Goal: Find specific page/section: Find specific page/section

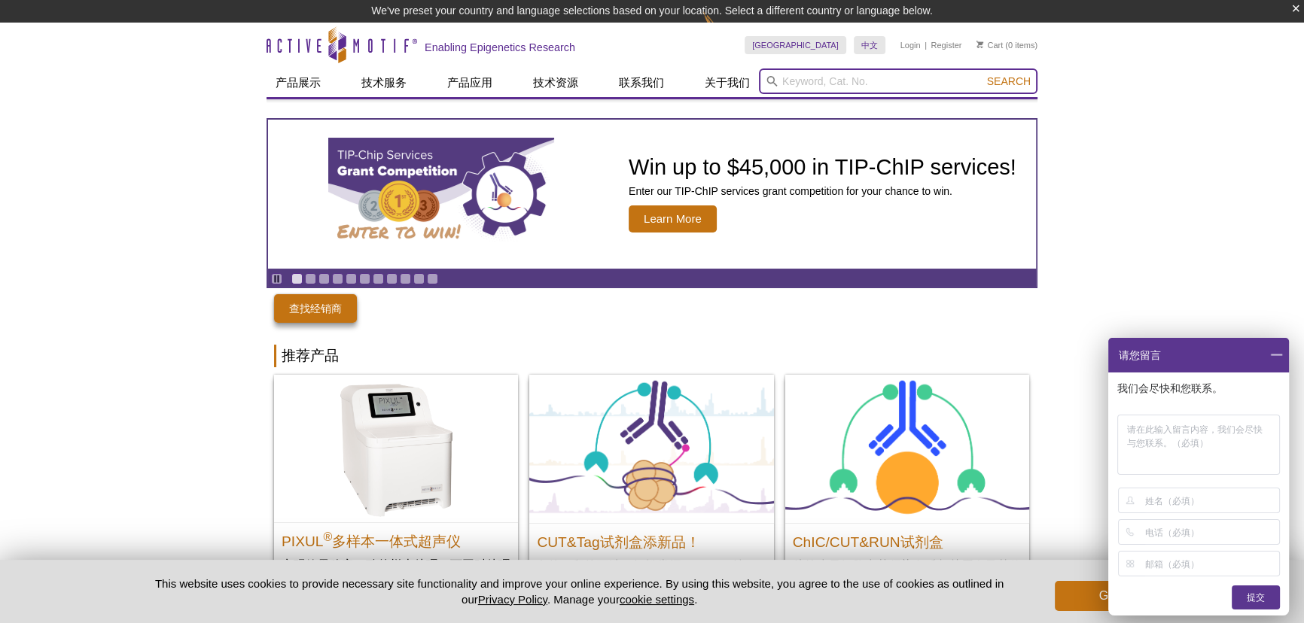
click at [812, 73] on input "search" at bounding box center [898, 81] width 278 height 26
paste input "39256"
type input "39256"
click at [1010, 81] on span "Search" at bounding box center [1009, 81] width 44 height 12
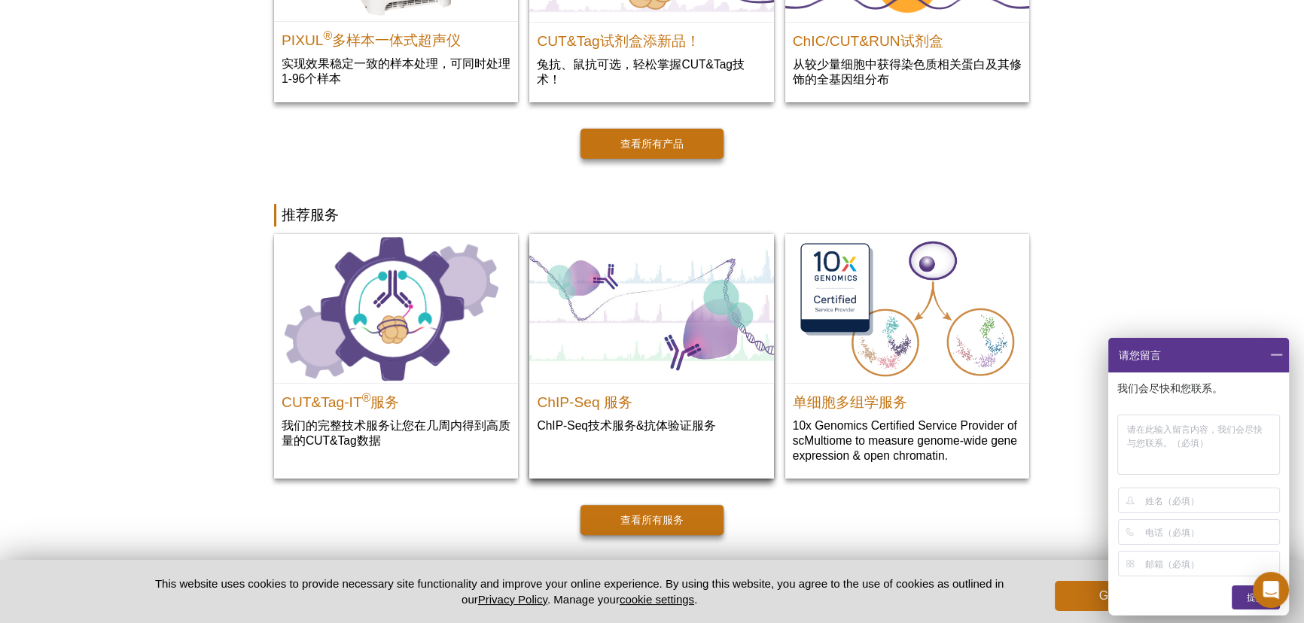
scroll to position [490, 0]
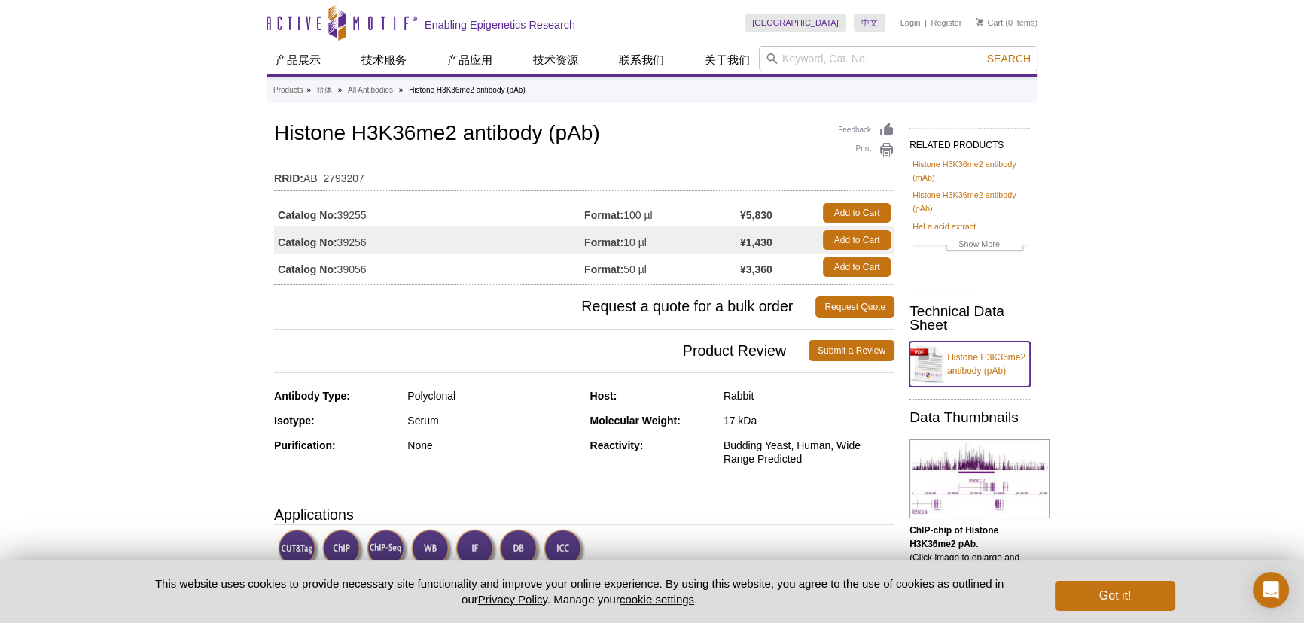
click at [964, 351] on link "Histone H3K36me2 antibody (pAb)" at bounding box center [969, 364] width 120 height 45
